Goal: Task Accomplishment & Management: Manage account settings

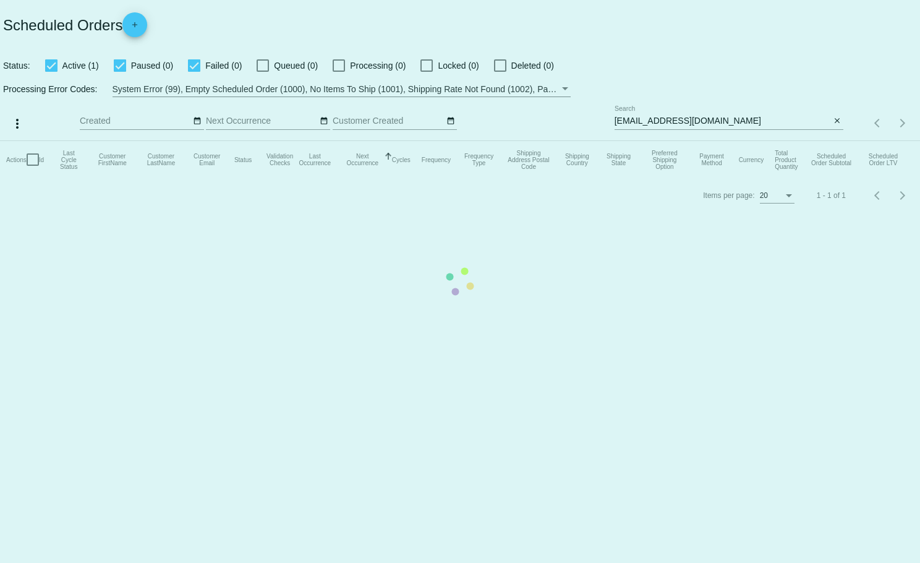
click at [839, 141] on mat-table "Actions Id Last Cycle Status Customer FirstName Customer LastName Customer Emai…" at bounding box center [460, 159] width 920 height 37
click at [837, 141] on mat-table "Actions Id Last Cycle Status Customer FirstName Customer LastName Customer Emai…" at bounding box center [460, 159] width 920 height 37
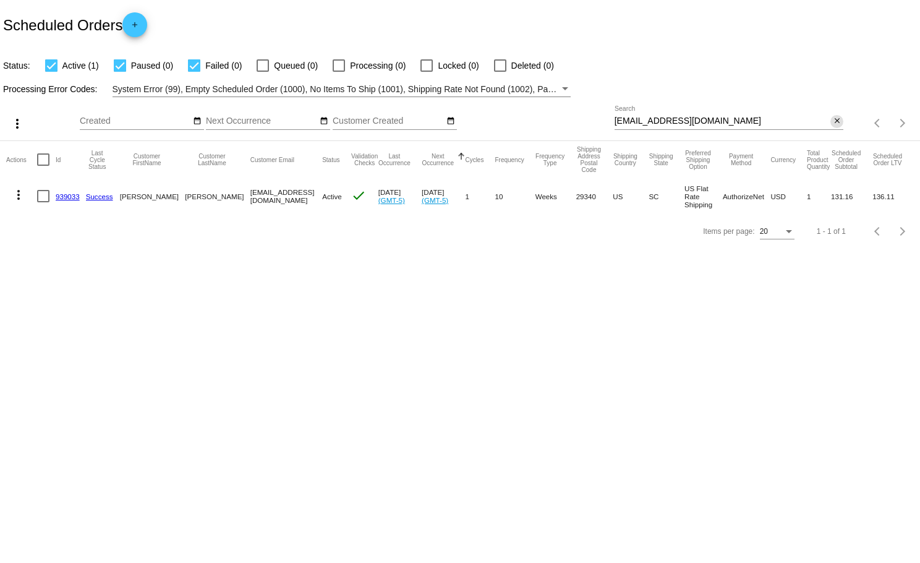
click at [834, 117] on span "close" at bounding box center [837, 121] width 9 height 10
click at [834, 117] on mat-icon "search" at bounding box center [836, 123] width 15 height 19
click at [834, 117] on input "Search" at bounding box center [729, 121] width 229 height 10
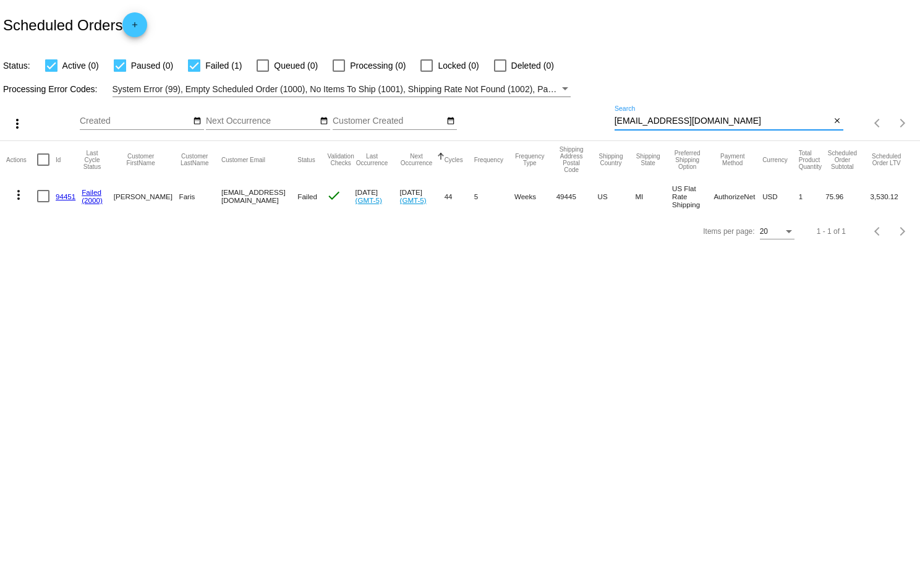
type input "peggyfaris@gmail.com"
click at [17, 194] on mat-icon "more_vert" at bounding box center [18, 194] width 15 height 15
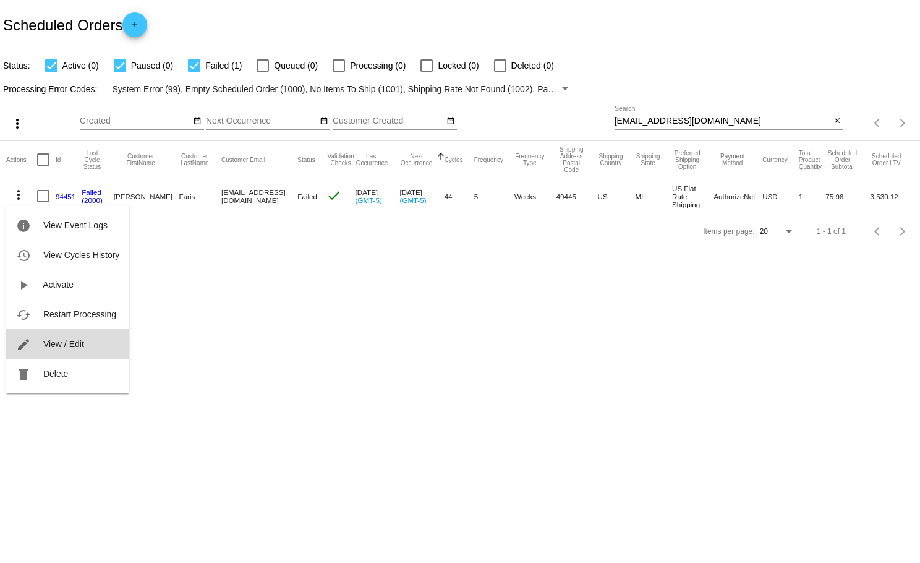
click at [74, 346] on span "View / Edit" at bounding box center [63, 344] width 41 height 10
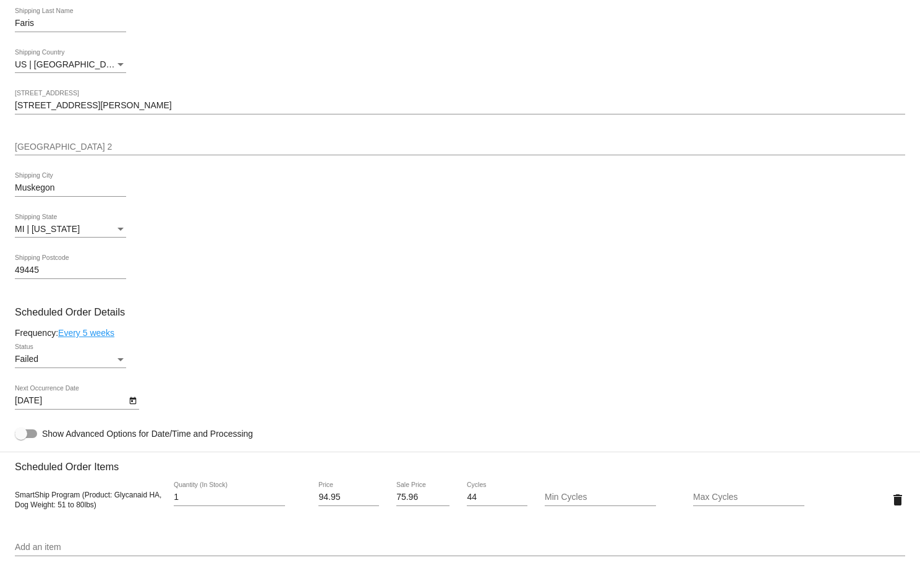
scroll to position [454, 0]
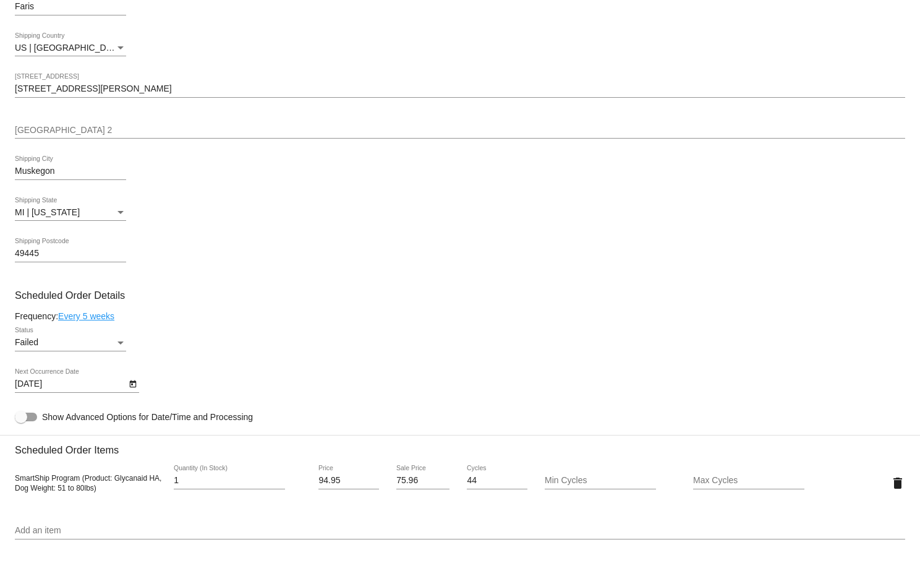
click at [119, 346] on div "Status" at bounding box center [120, 343] width 11 height 10
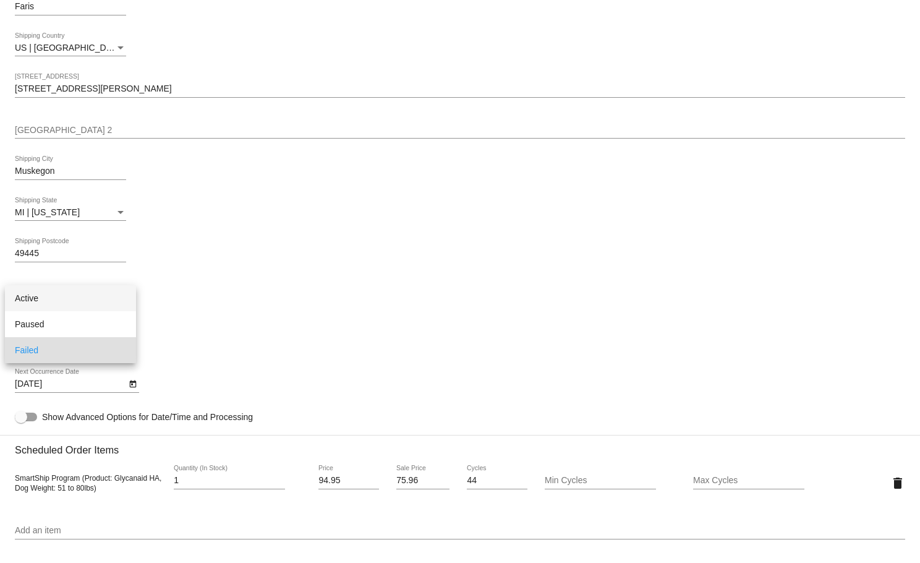
click at [45, 295] on span "Active" at bounding box center [70, 298] width 111 height 26
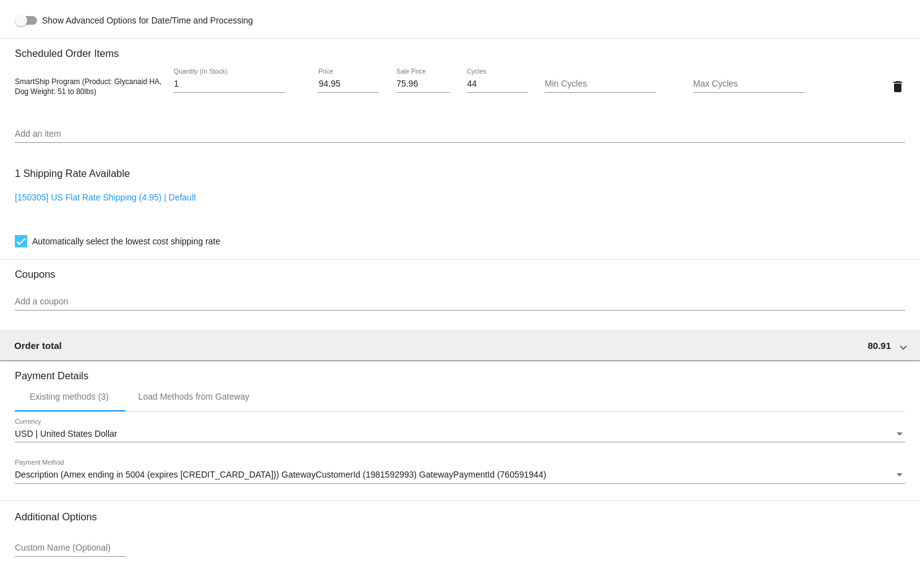
scroll to position [973, 0]
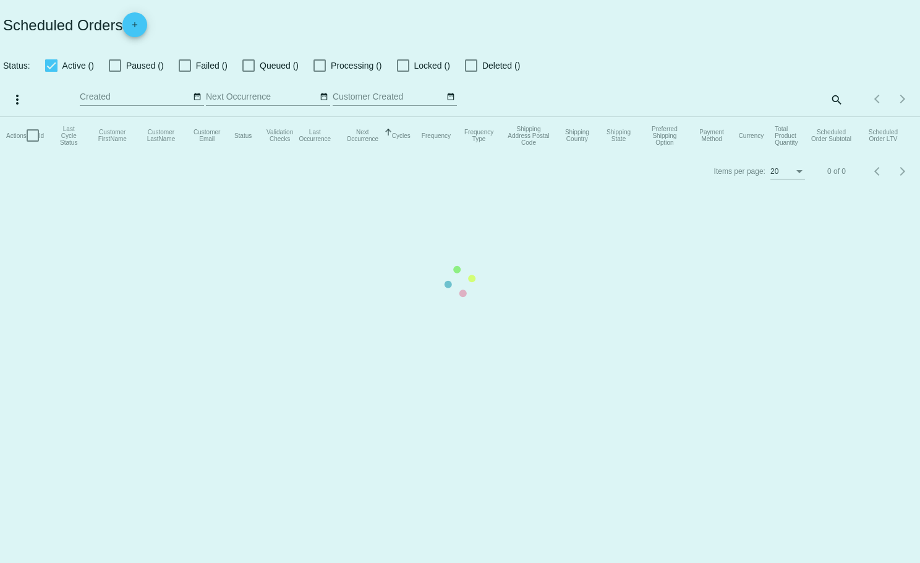
checkbox input "true"
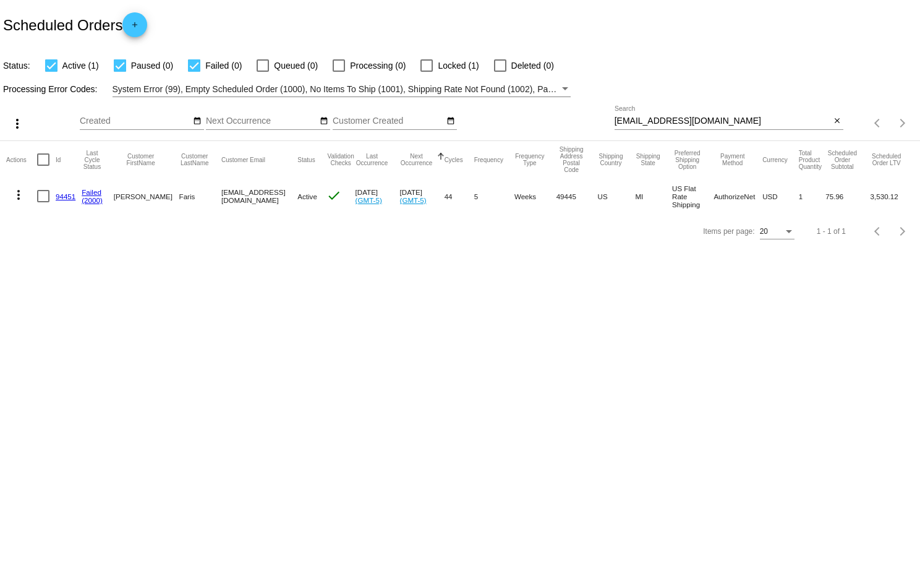
click at [16, 194] on mat-icon "more_vert" at bounding box center [18, 194] width 15 height 15
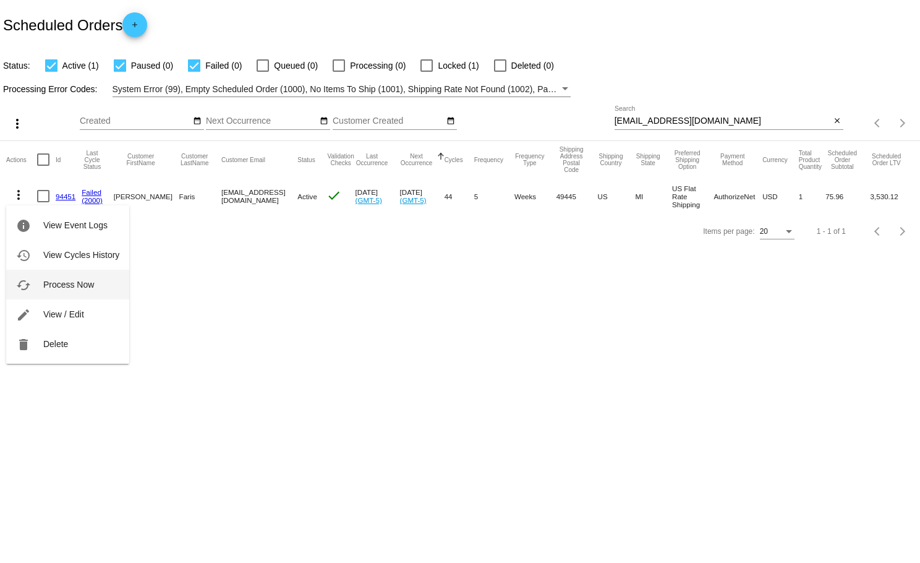
click at [59, 288] on span "Process Now" at bounding box center [68, 285] width 51 height 10
